Goal: Information Seeking & Learning: Find specific fact

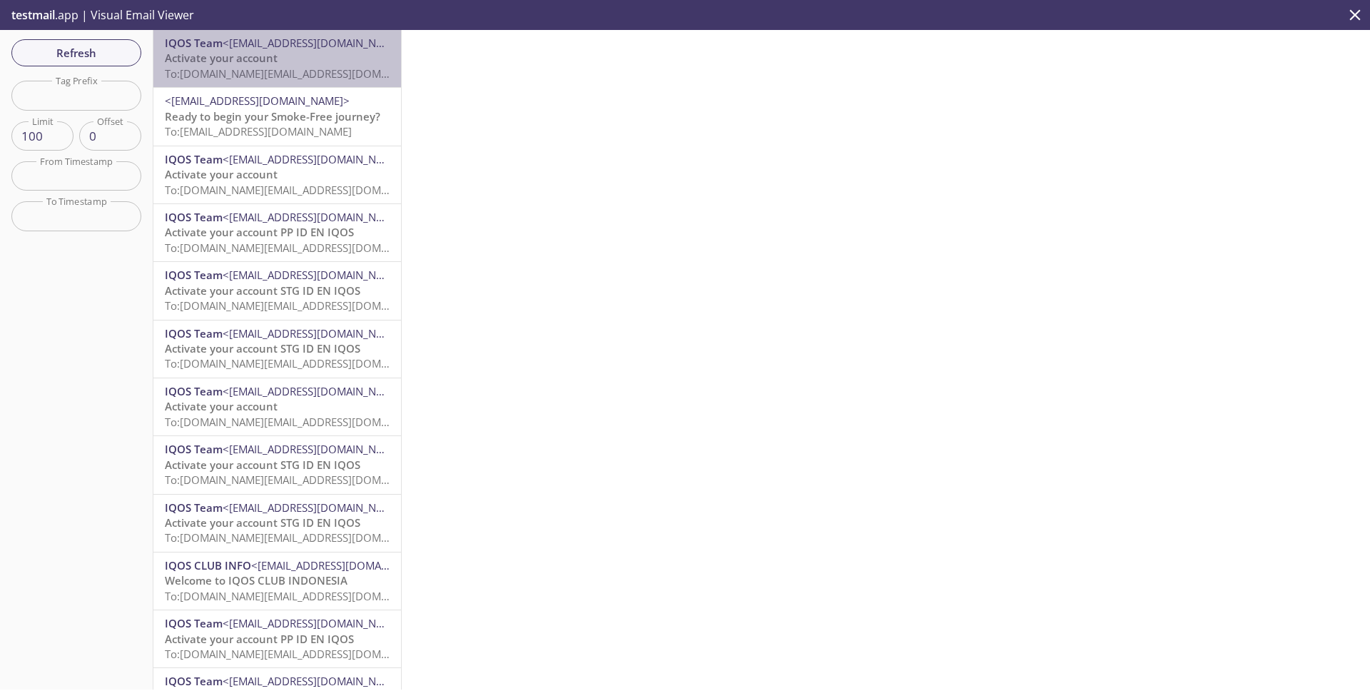
click at [245, 66] on span "To: [DOMAIN_NAME][EMAIL_ADDRESS][DOMAIN_NAME]" at bounding box center [300, 73] width 271 height 14
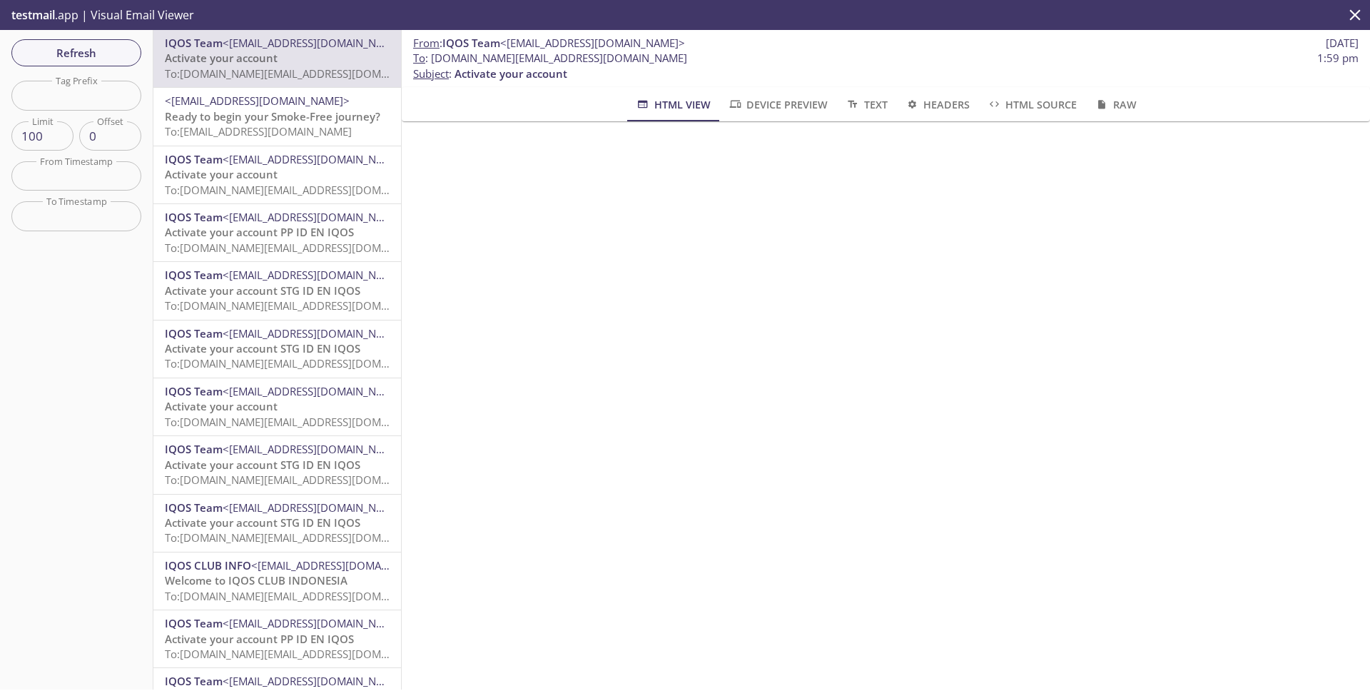
click at [282, 287] on span "Activate your account STG ID EN IQOS" at bounding box center [263, 290] width 196 height 14
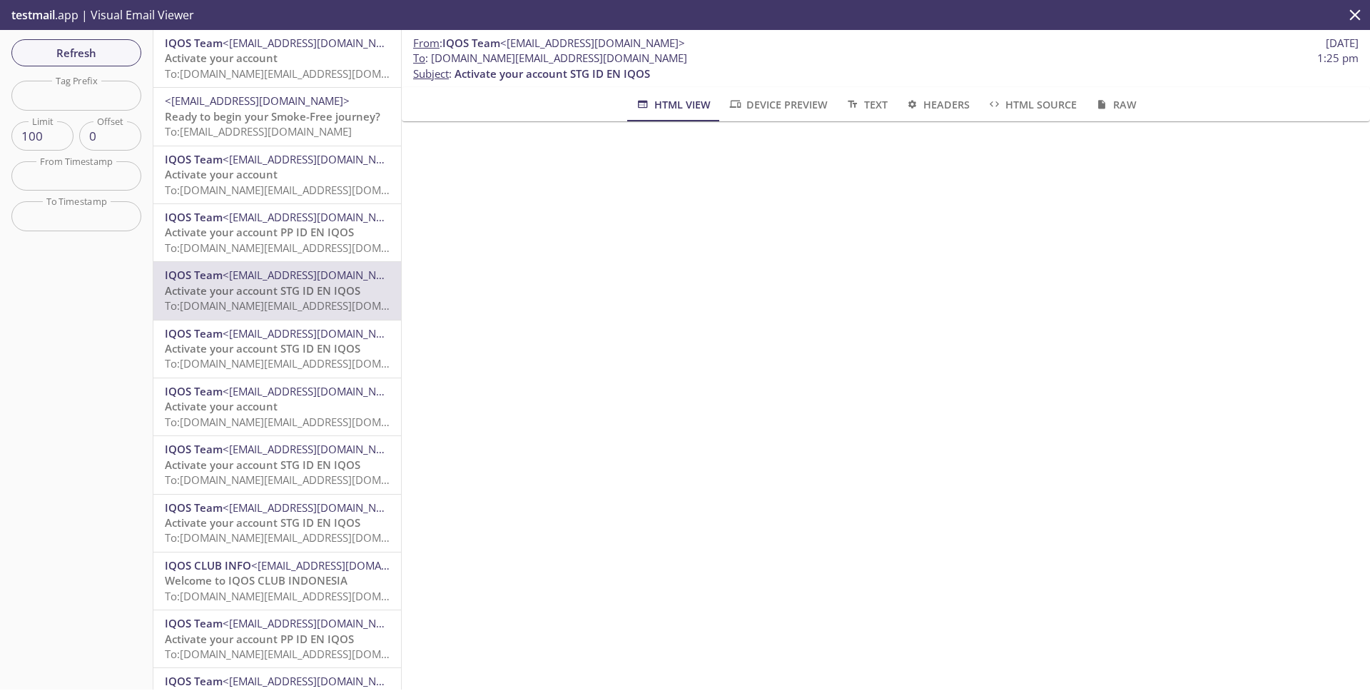
drag, startPoint x: 723, startPoint y: 56, endPoint x: 432, endPoint y: 64, distance: 291.2
click at [432, 64] on span "To : [DOMAIN_NAME][EMAIL_ADDRESS][DOMAIN_NAME] 1:25 pm" at bounding box center [885, 58] width 945 height 15
copy span "[DOMAIN_NAME][EMAIL_ADDRESS][DOMAIN_NAME]"
click at [646, 377] on div "From : IQOS Team <[EMAIL_ADDRESS][DOMAIN_NAME]> [DATE] To : [DOMAIN_NAME][EMAIL…" at bounding box center [886, 359] width 968 height 659
click at [1134, 43] on p "From : IQOS Team <[EMAIL_ADDRESS][DOMAIN_NAME]> [DATE]" at bounding box center [885, 43] width 945 height 15
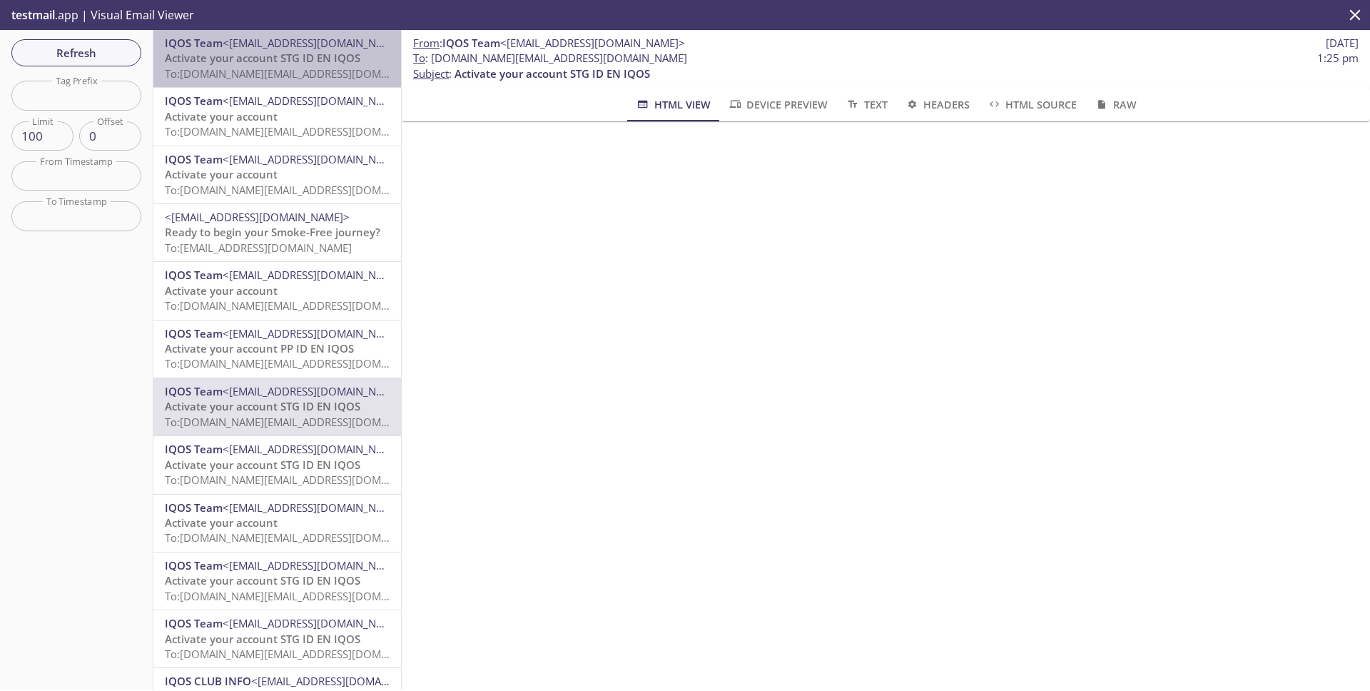
click at [250, 61] on span "Activate your account STG ID EN IQOS" at bounding box center [263, 58] width 196 height 14
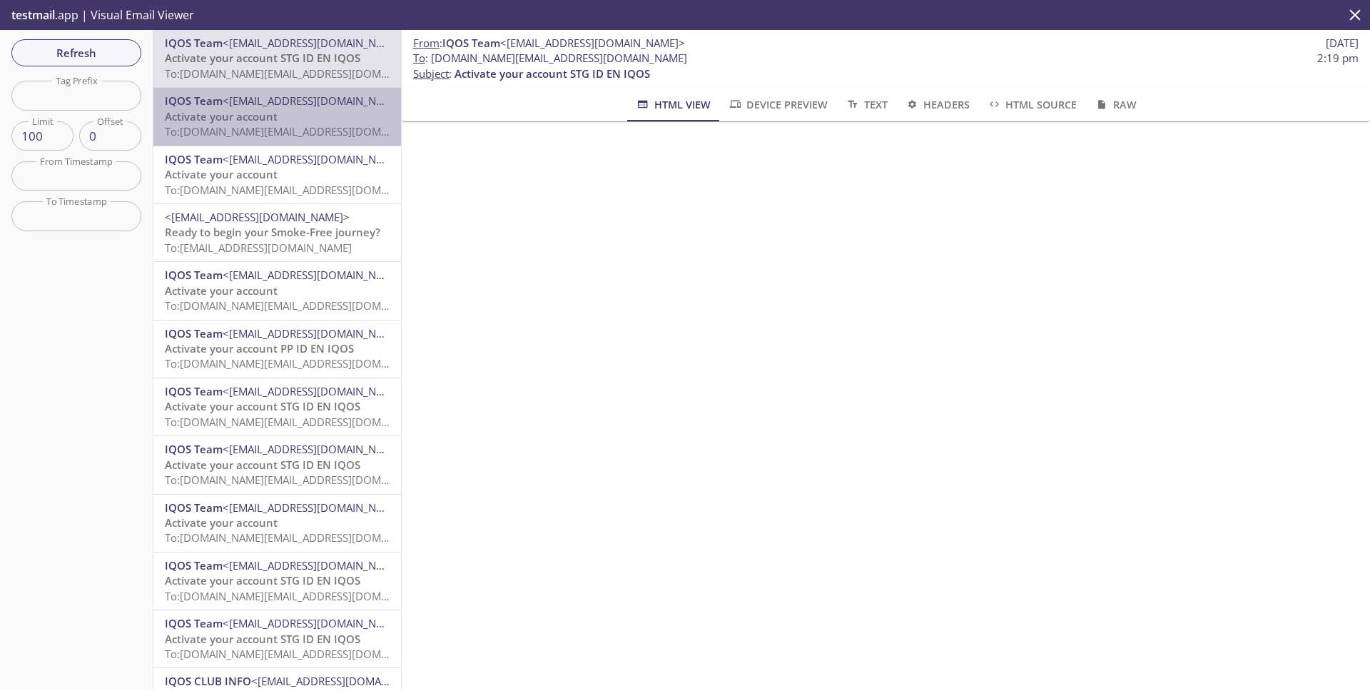
click at [247, 134] on span "To: [DOMAIN_NAME][EMAIL_ADDRESS][DOMAIN_NAME]" at bounding box center [300, 131] width 271 height 14
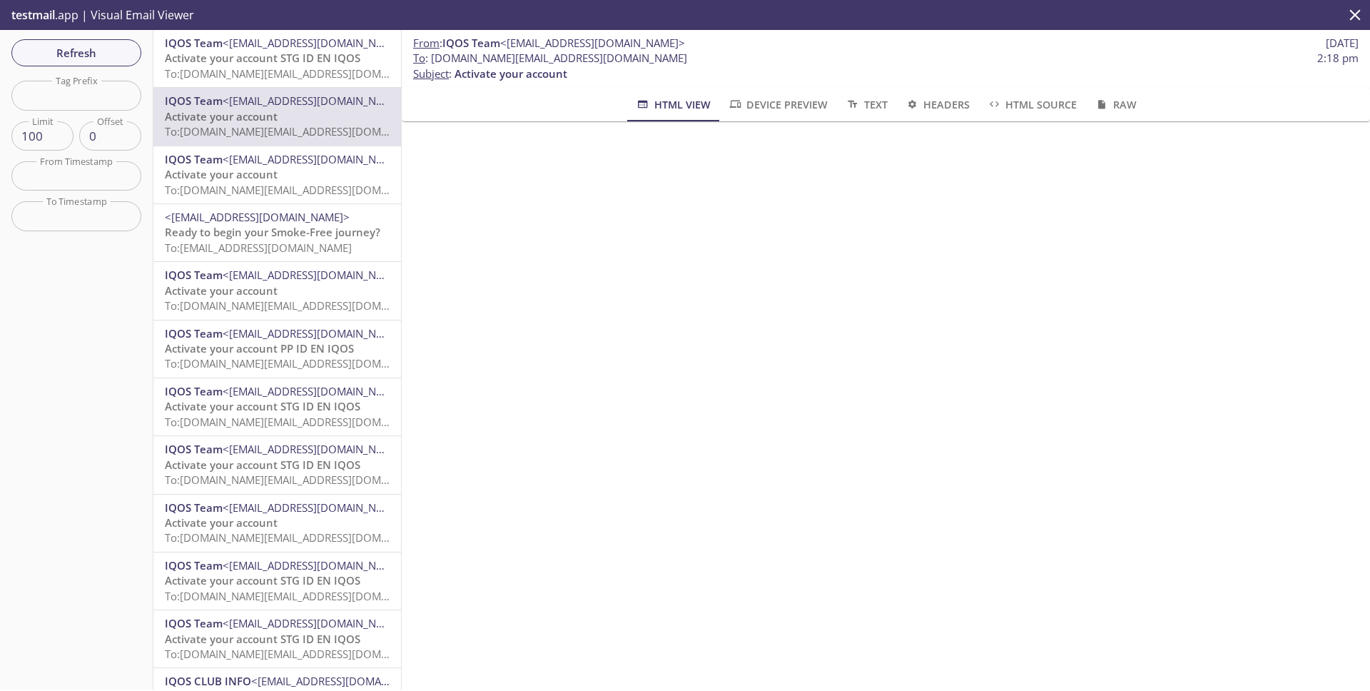
click at [319, 64] on span "Activate your account STG ID EN IQOS" at bounding box center [263, 58] width 196 height 14
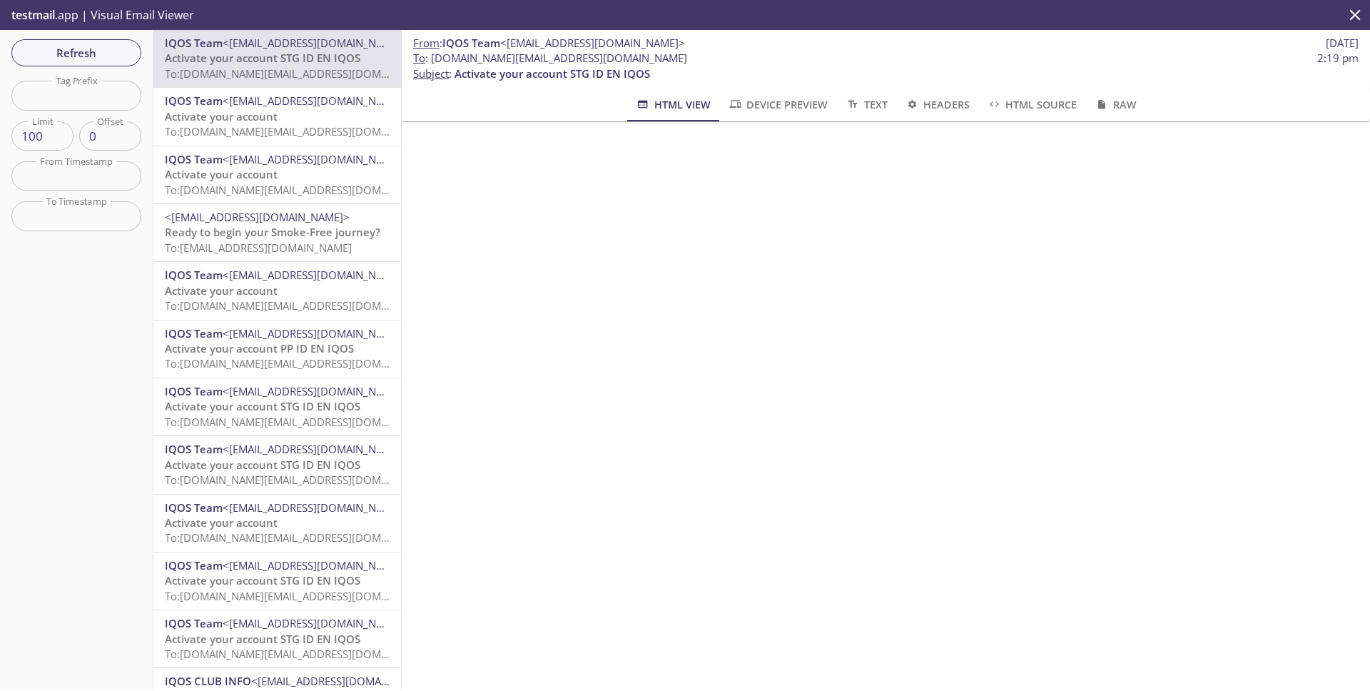
drag, startPoint x: 718, startPoint y: 59, endPoint x: 432, endPoint y: 59, distance: 285.4
click at [432, 59] on span "To : [DOMAIN_NAME][EMAIL_ADDRESS][DOMAIN_NAME] 2:19 pm" at bounding box center [885, 58] width 945 height 15
copy span "[DOMAIN_NAME][EMAIL_ADDRESS][DOMAIN_NAME]"
click at [260, 119] on span "Activate your account" at bounding box center [221, 116] width 113 height 14
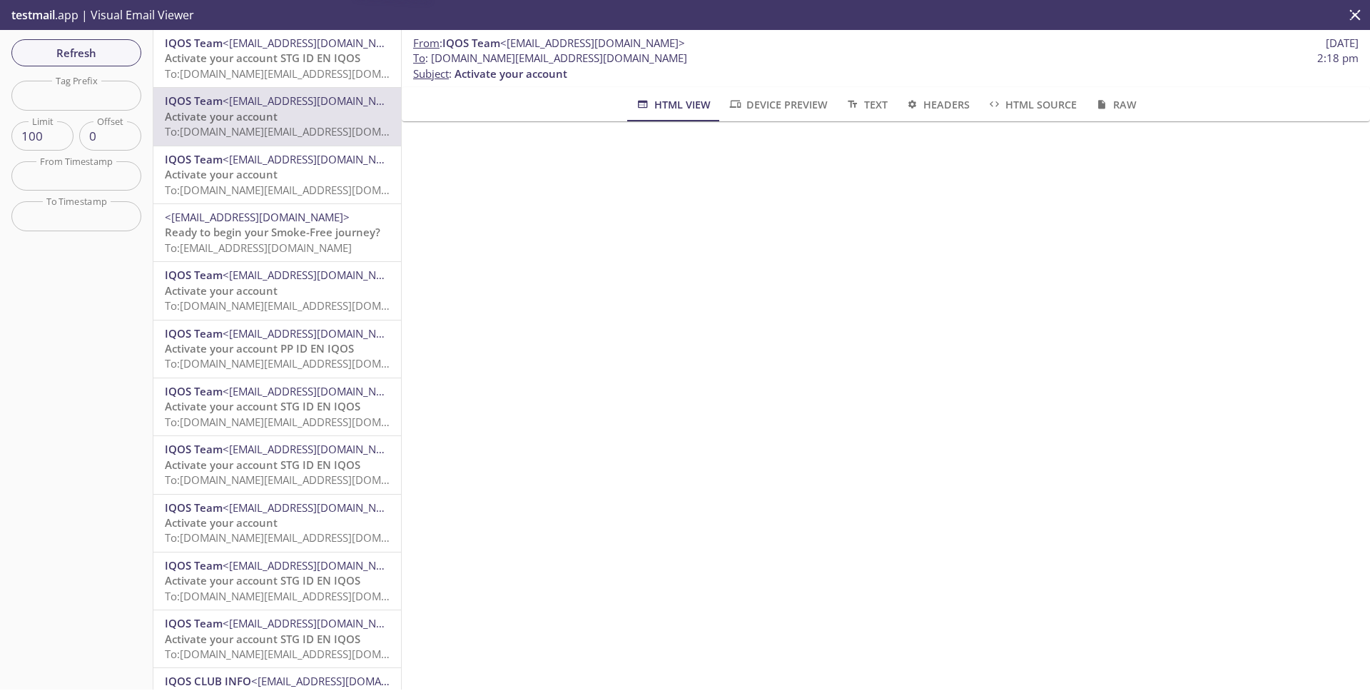
click at [263, 183] on span "To: [DOMAIN_NAME][EMAIL_ADDRESS][DOMAIN_NAME]" at bounding box center [300, 190] width 271 height 14
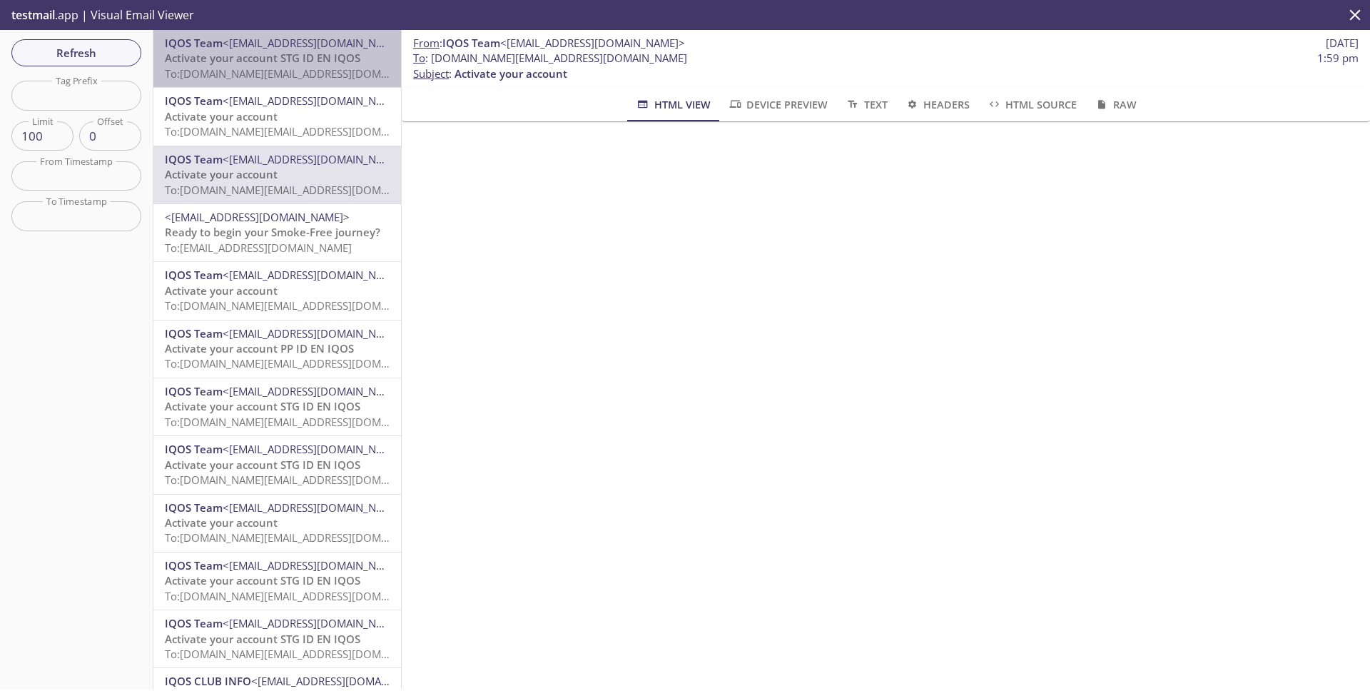
click at [273, 71] on span "To: [DOMAIN_NAME][EMAIL_ADDRESS][DOMAIN_NAME]" at bounding box center [300, 73] width 271 height 14
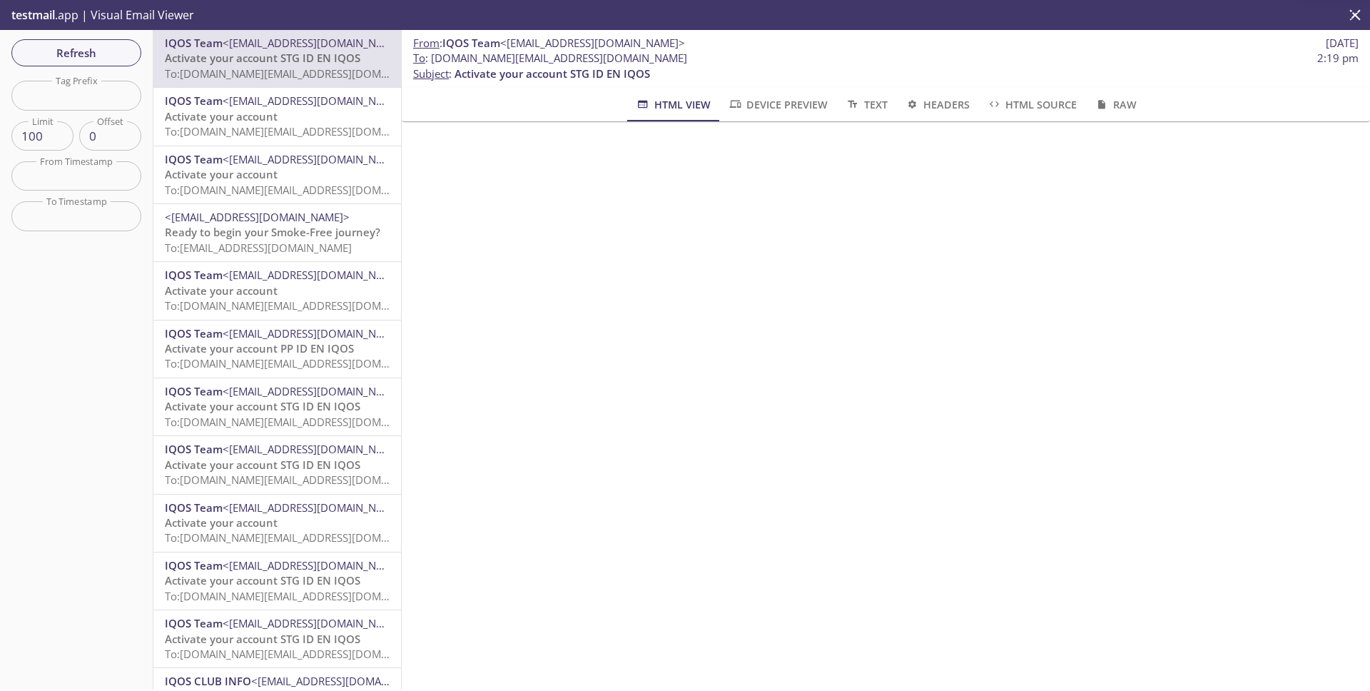
click at [272, 107] on span "<[EMAIL_ADDRESS][DOMAIN_NAME]>" at bounding box center [315, 100] width 185 height 14
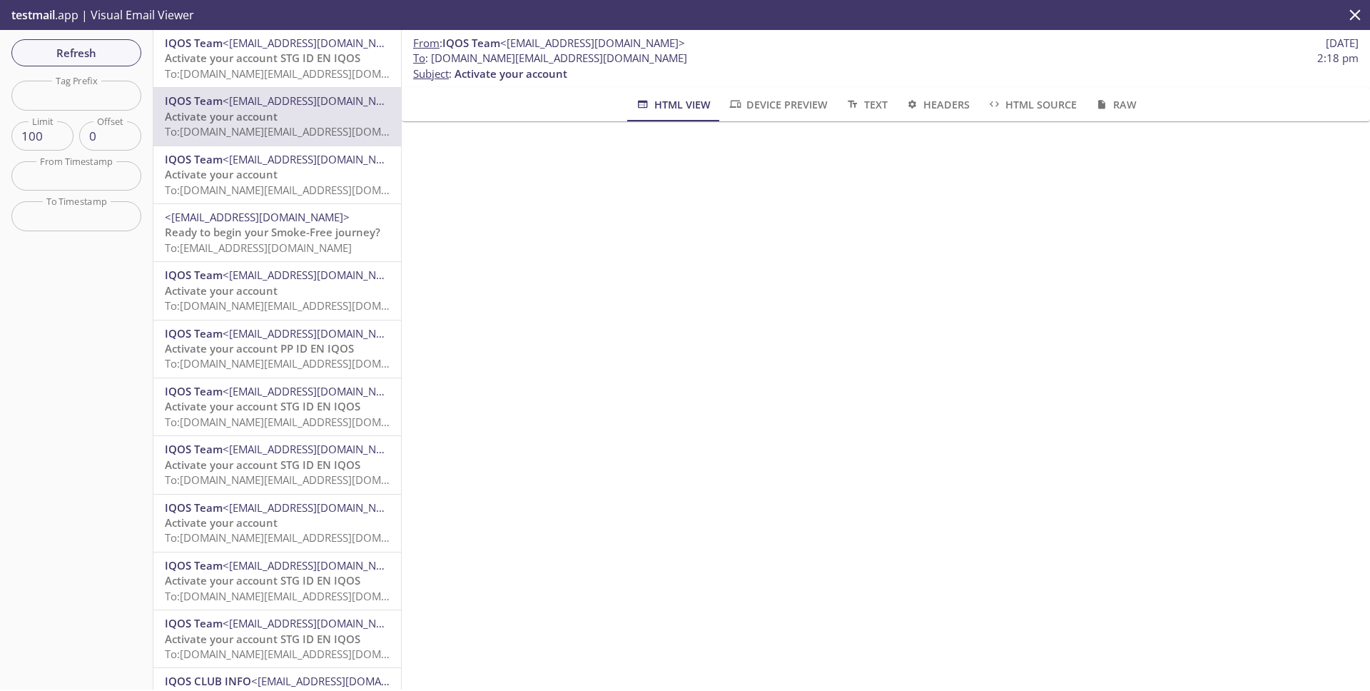
click at [270, 54] on span "Activate your account STG ID EN IQOS" at bounding box center [263, 58] width 196 height 14
